Goal: Transaction & Acquisition: Purchase product/service

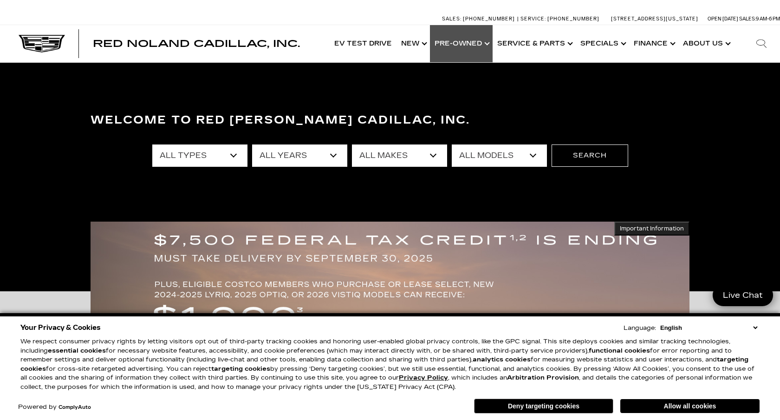
click at [455, 46] on link "Show Pre-Owned" at bounding box center [461, 43] width 63 height 37
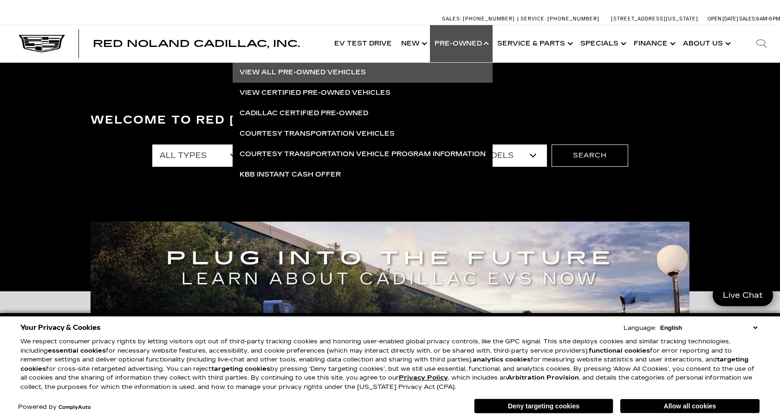
click at [342, 71] on link "View All Pre-Owned Vehicles" at bounding box center [363, 72] width 260 height 20
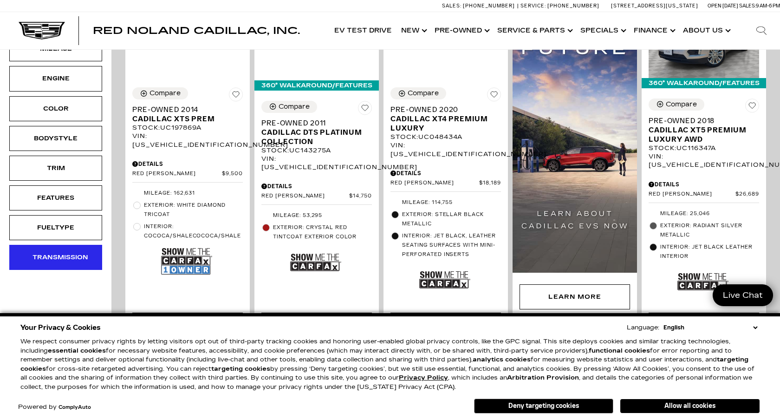
scroll to position [264, 0]
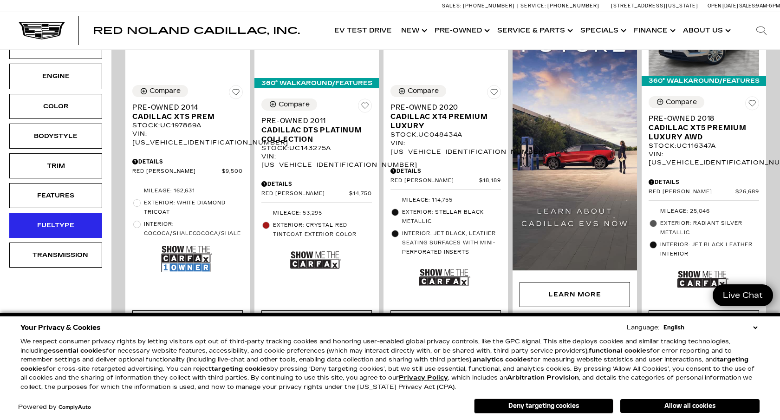
click at [55, 225] on div "Fueltype" at bounding box center [56, 225] width 46 height 10
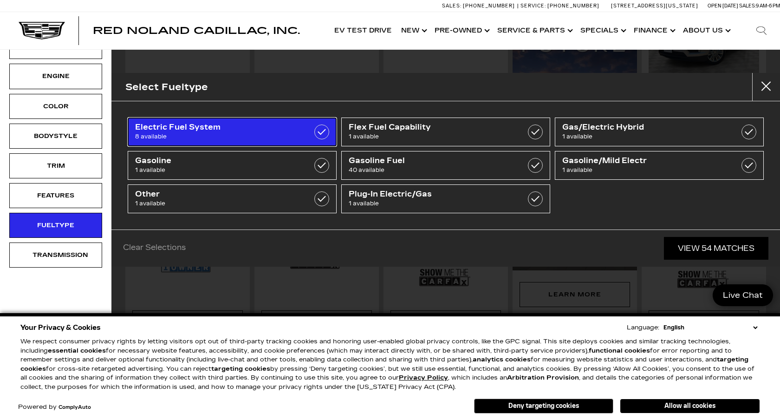
click at [257, 136] on span "8 available" at bounding box center [217, 136] width 165 height 9
type input "$53,500"
checkbox input "true"
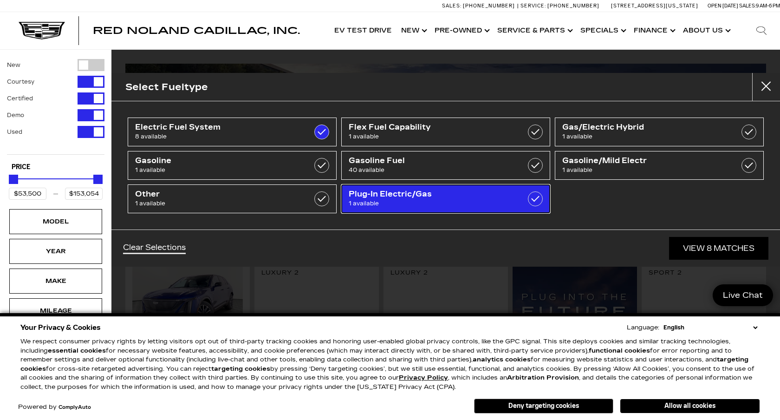
click at [365, 193] on span "Plug-In Electric/Gas" at bounding box center [431, 194] width 165 height 9
checkbox input "true"
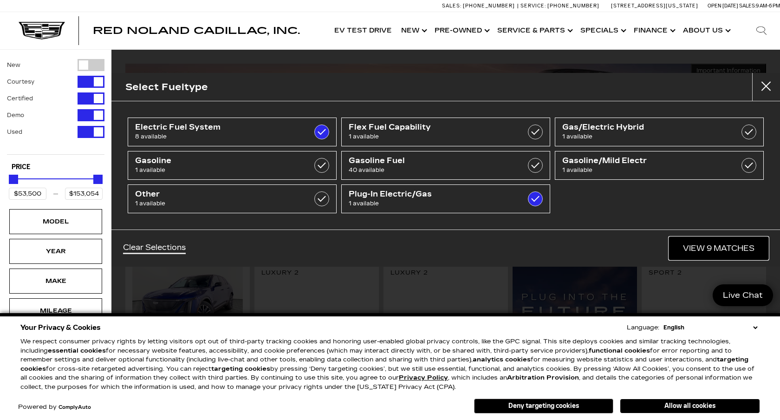
click at [705, 245] on link "View 9 Matches" at bounding box center [718, 248] width 99 height 23
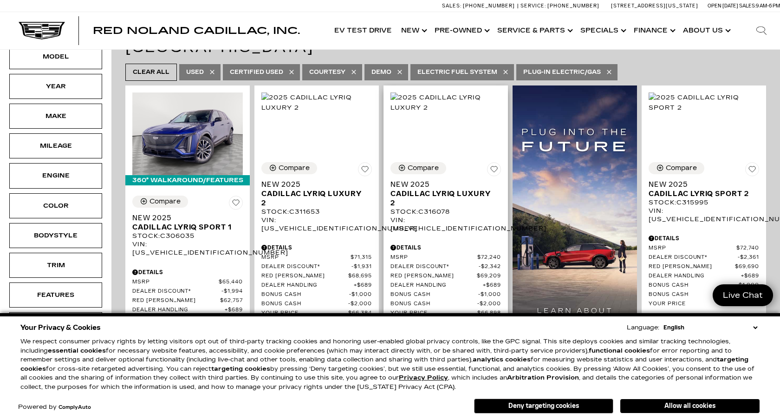
scroll to position [127, 0]
